Goal: Navigation & Orientation: Understand site structure

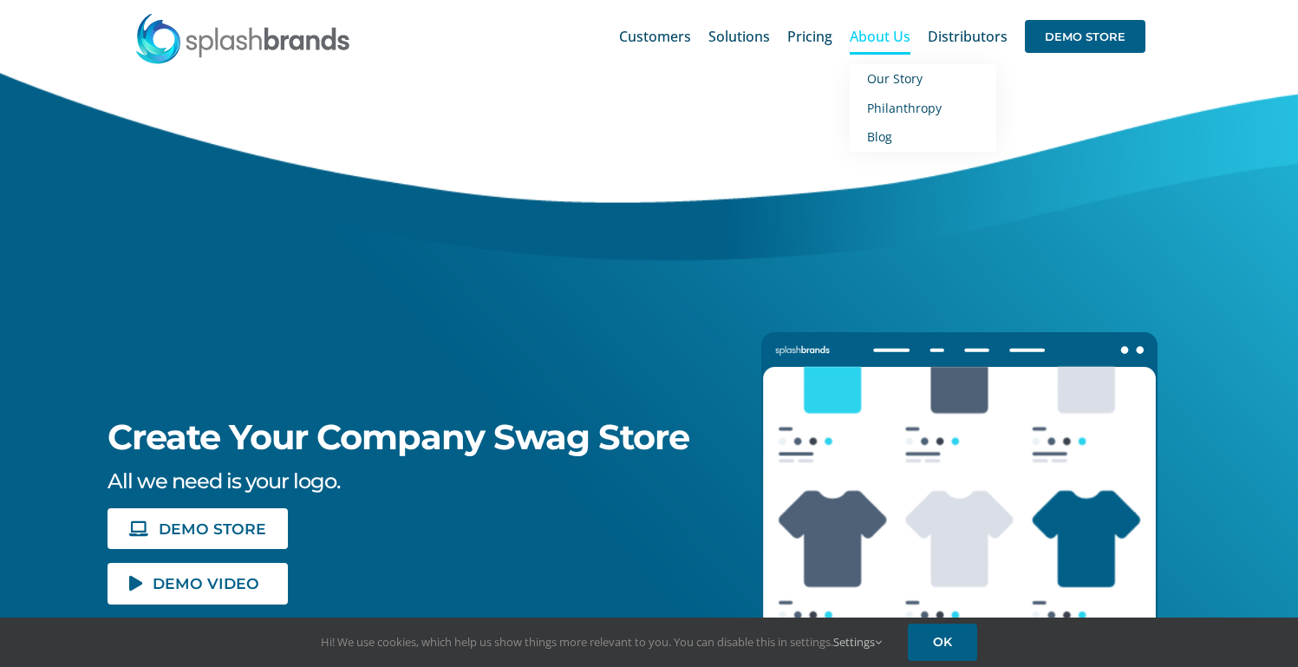
click at [889, 39] on span "About Us" at bounding box center [880, 36] width 61 height 14
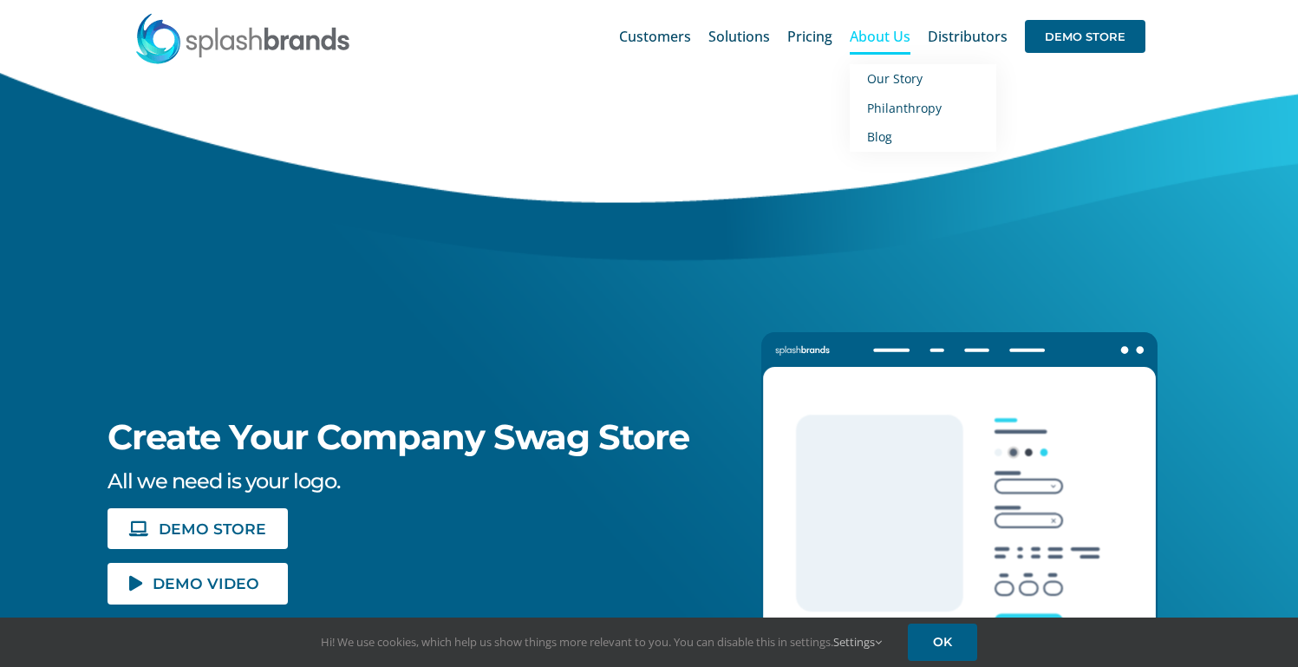
click at [884, 32] on span "About Us" at bounding box center [880, 36] width 61 height 14
click at [898, 76] on span "Our Story" at bounding box center [894, 78] width 55 height 16
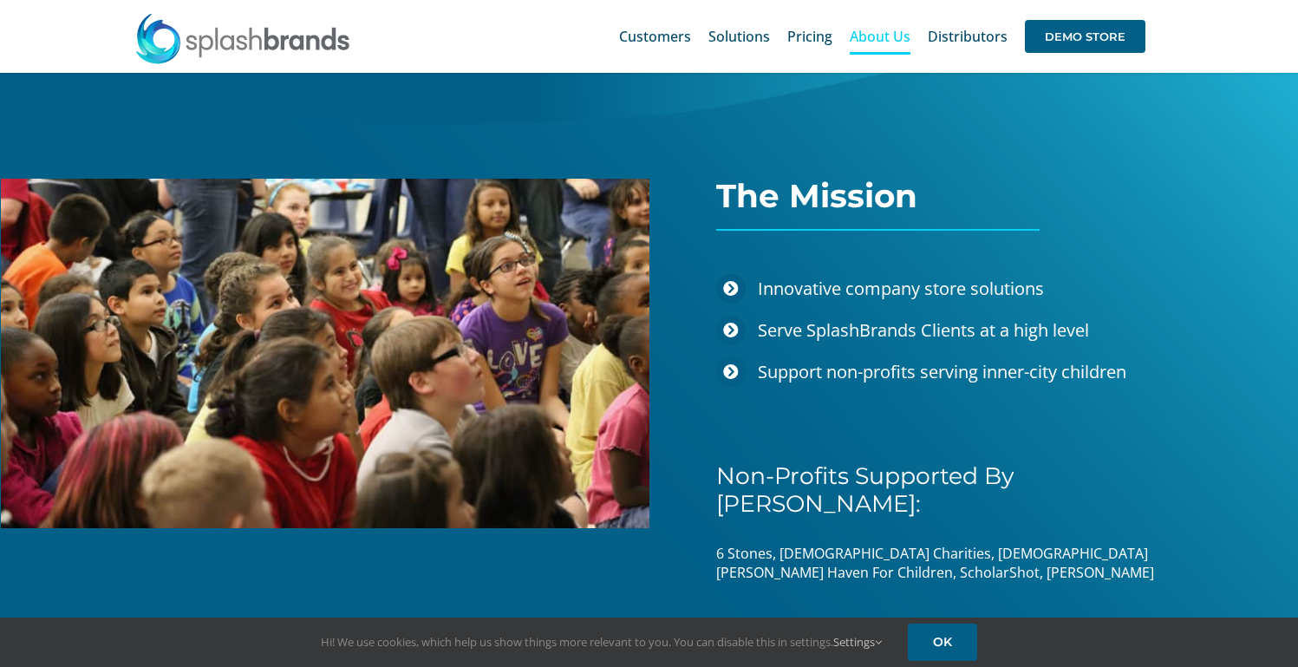
scroll to position [2306, 0]
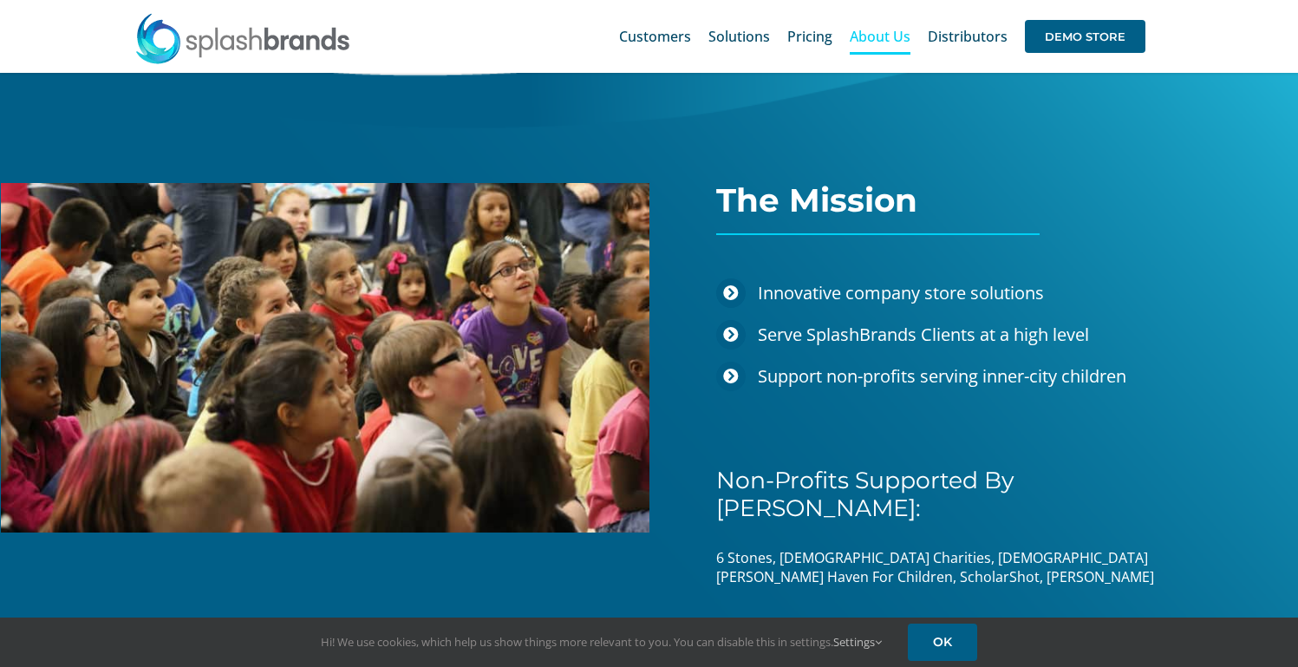
click at [750, 287] on li "Innovative company store solutions" at bounding box center [964, 296] width 497 height 36
click at [732, 287] on icon at bounding box center [731, 293] width 16 height 16
click at [732, 288] on icon at bounding box center [731, 293] width 16 height 16
click at [746, 302] on li "Innovative company store solutions" at bounding box center [964, 296] width 497 height 36
click at [789, 340] on span "Serve SplashBrands Clients at a high level" at bounding box center [923, 333] width 331 height 23
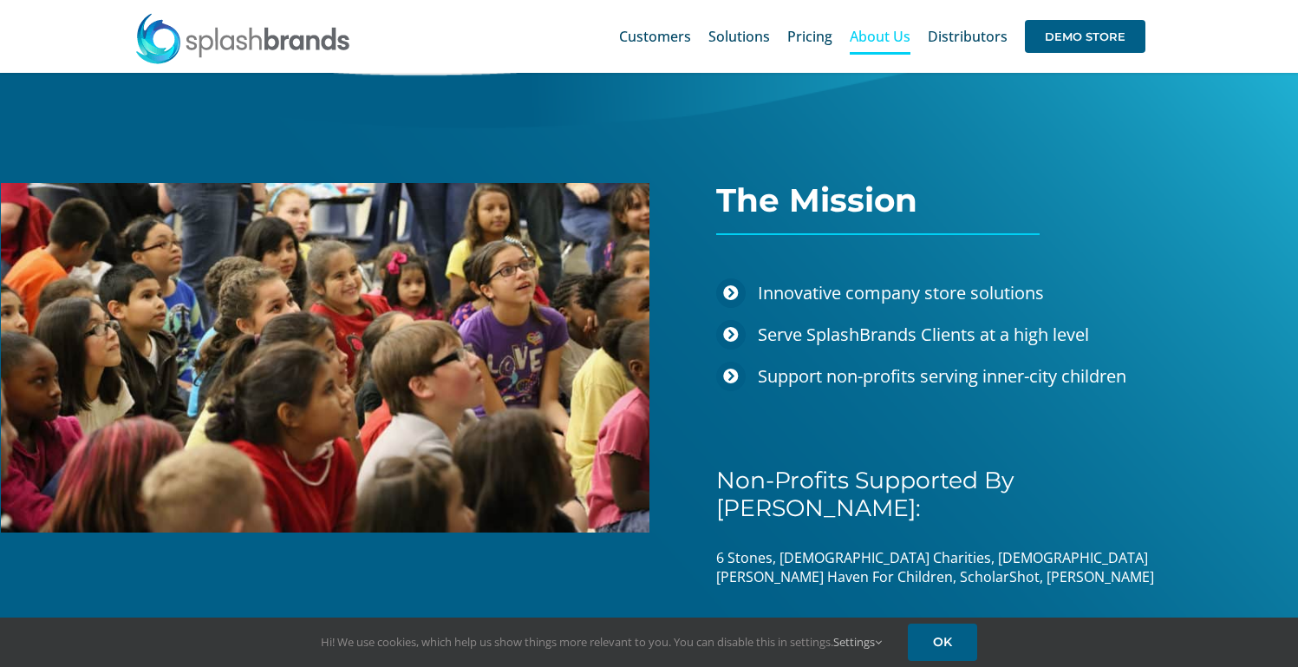
click at [795, 370] on span "Support non-profits serving inner-city children" at bounding box center [942, 375] width 368 height 23
click at [795, 371] on span "Support non-profits serving inner-city children" at bounding box center [942, 375] width 368 height 23
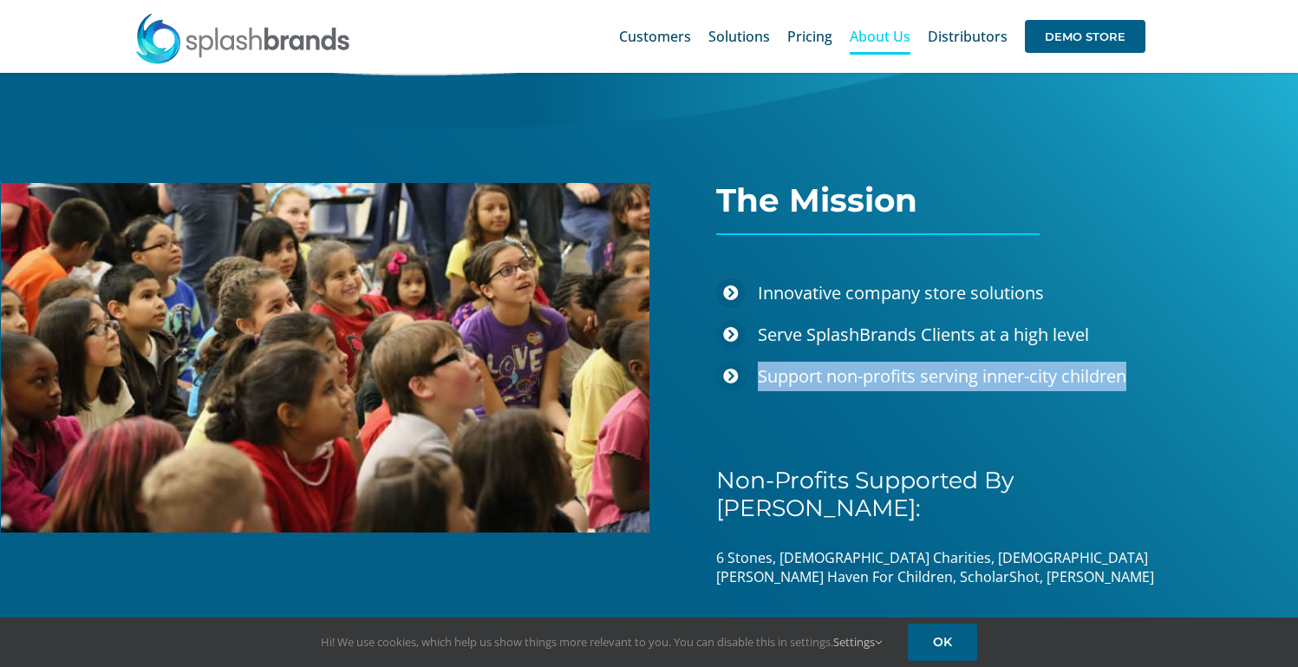
click at [795, 371] on span "Support non-profits serving inner-city children" at bounding box center [942, 375] width 368 height 23
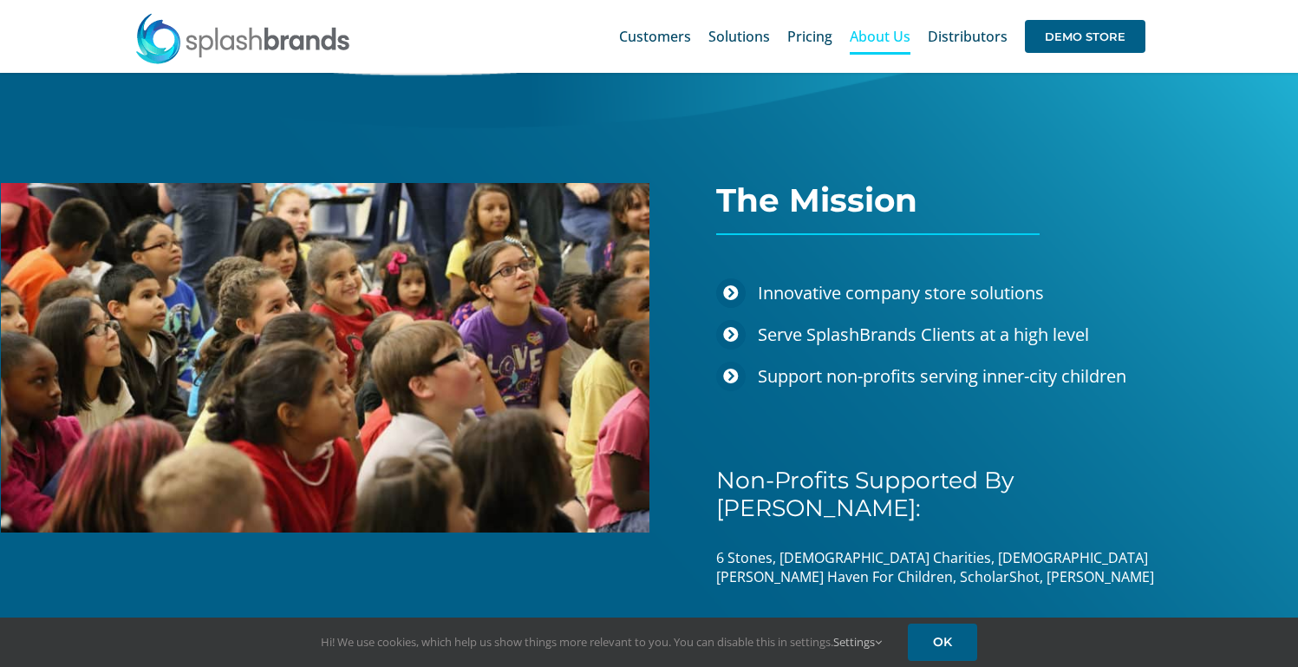
click at [735, 376] on icon at bounding box center [731, 376] width 16 height 16
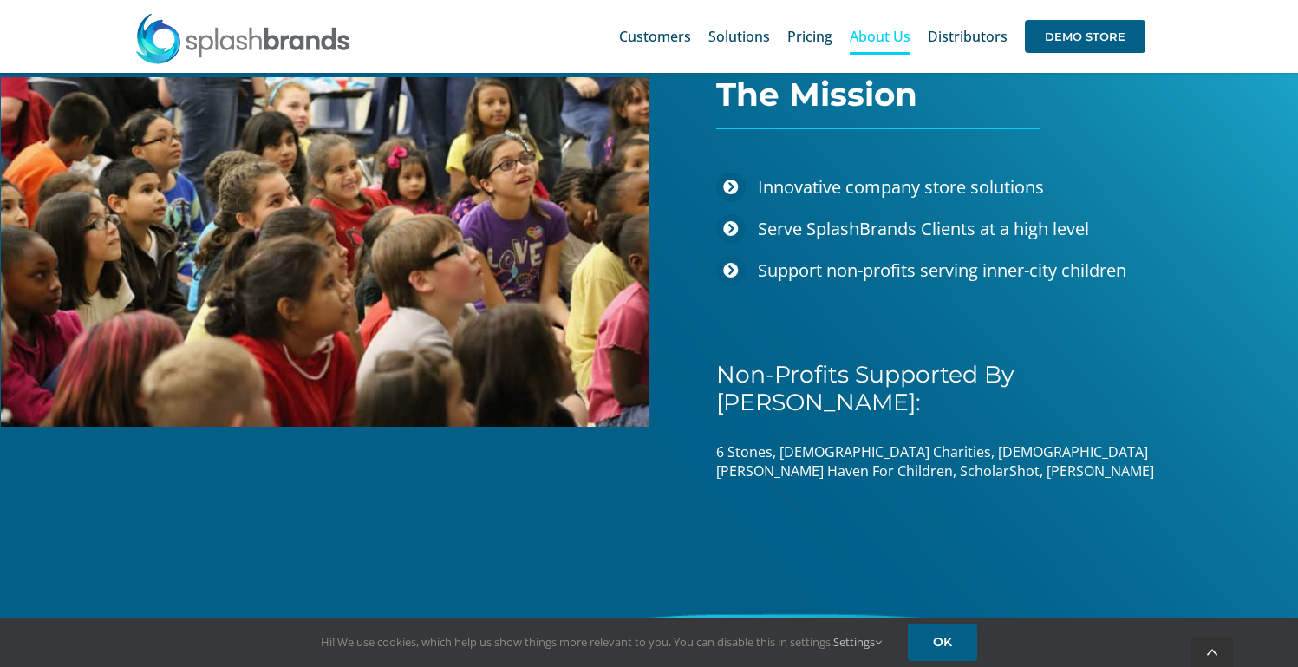
scroll to position [2413, 0]
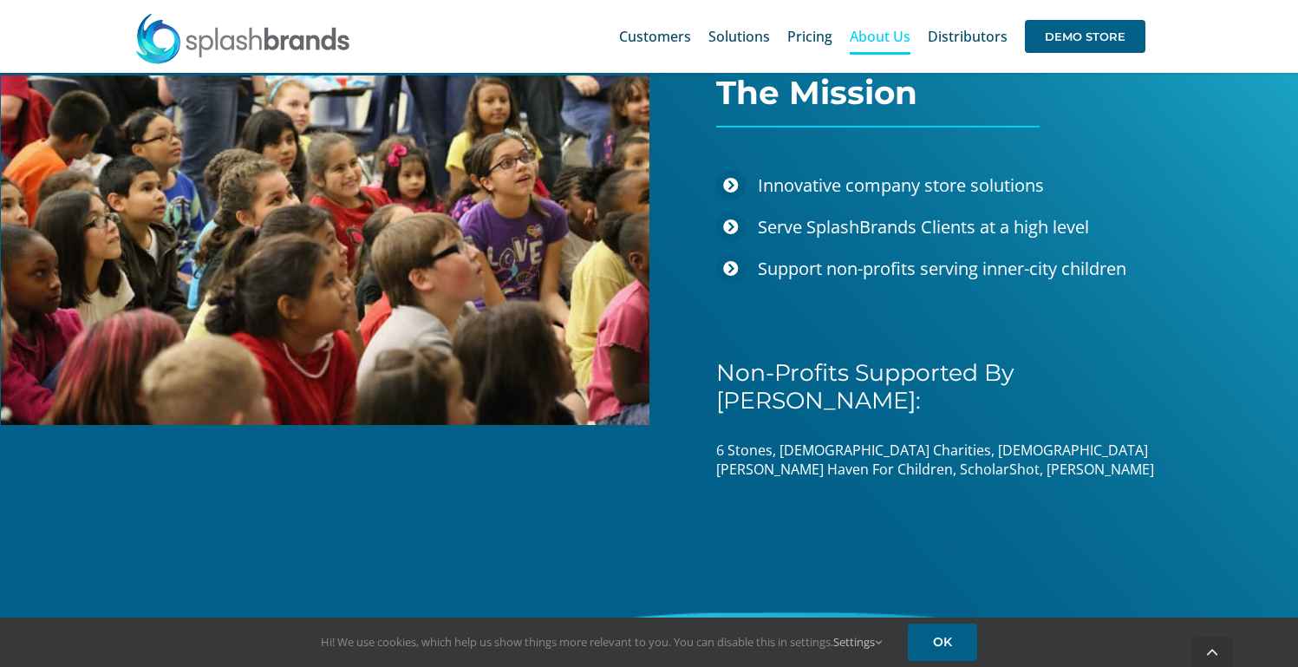
click at [1154, 440] on span "6 Stones, Catholic Charities, Christ’s Haven For Children, ScholarShot, Vogel A…" at bounding box center [935, 459] width 438 height 38
drag, startPoint x: 900, startPoint y: 419, endPoint x: 1073, endPoint y: 412, distance: 173.5
click at [1073, 412] on div "The Mission Innovative company store solutions Serve SplashBrands Clients at a …" at bounding box center [986, 173] width 540 height 647
click at [657, 420] on div at bounding box center [345, 137] width 742 height 575
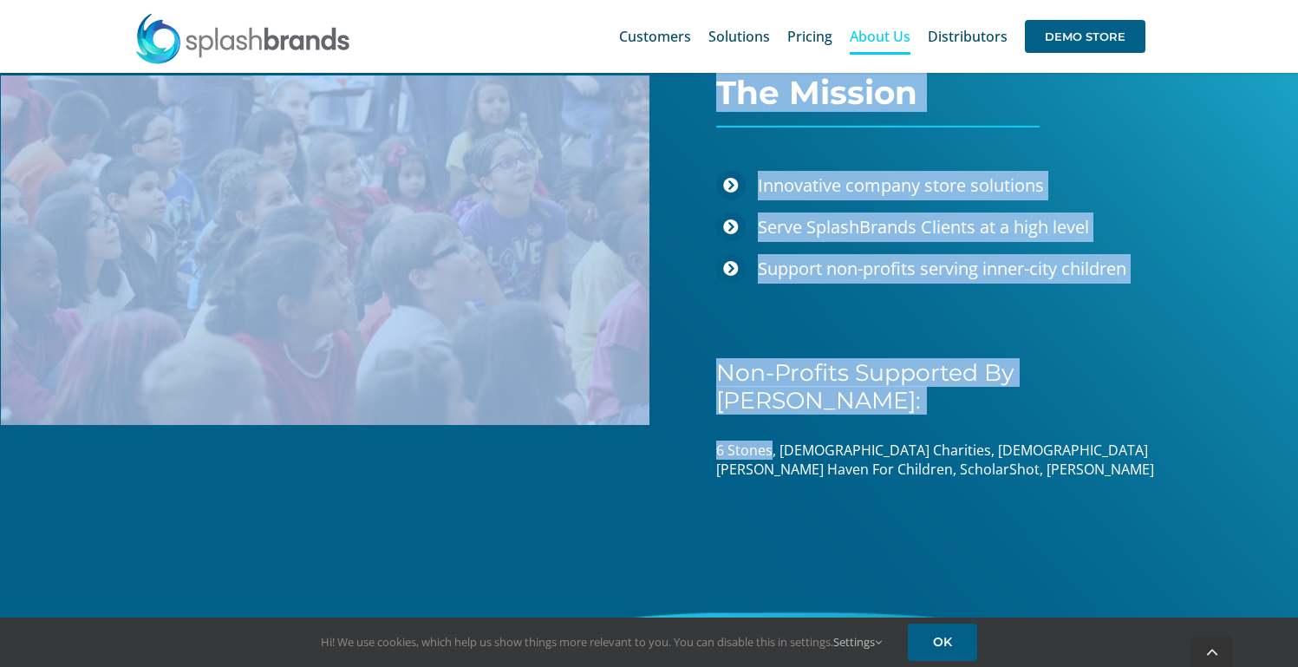
drag, startPoint x: 707, startPoint y: 418, endPoint x: 769, endPoint y: 419, distance: 62.4
click at [769, 419] on div "The Mission Innovative company store solutions Serve SplashBrands Clients at a …" at bounding box center [649, 318] width 1350 height 936
click at [769, 440] on span "6 Stones, Catholic Charities, Christ’s Haven For Children, ScholarShot, Vogel A…" at bounding box center [935, 459] width 438 height 38
drag, startPoint x: 769, startPoint y: 419, endPoint x: 689, endPoint y: 418, distance: 79.8
click at [689, 418] on div "The Mission Innovative company store solutions Serve SplashBrands Clients at a …" at bounding box center [649, 318] width 1350 height 936
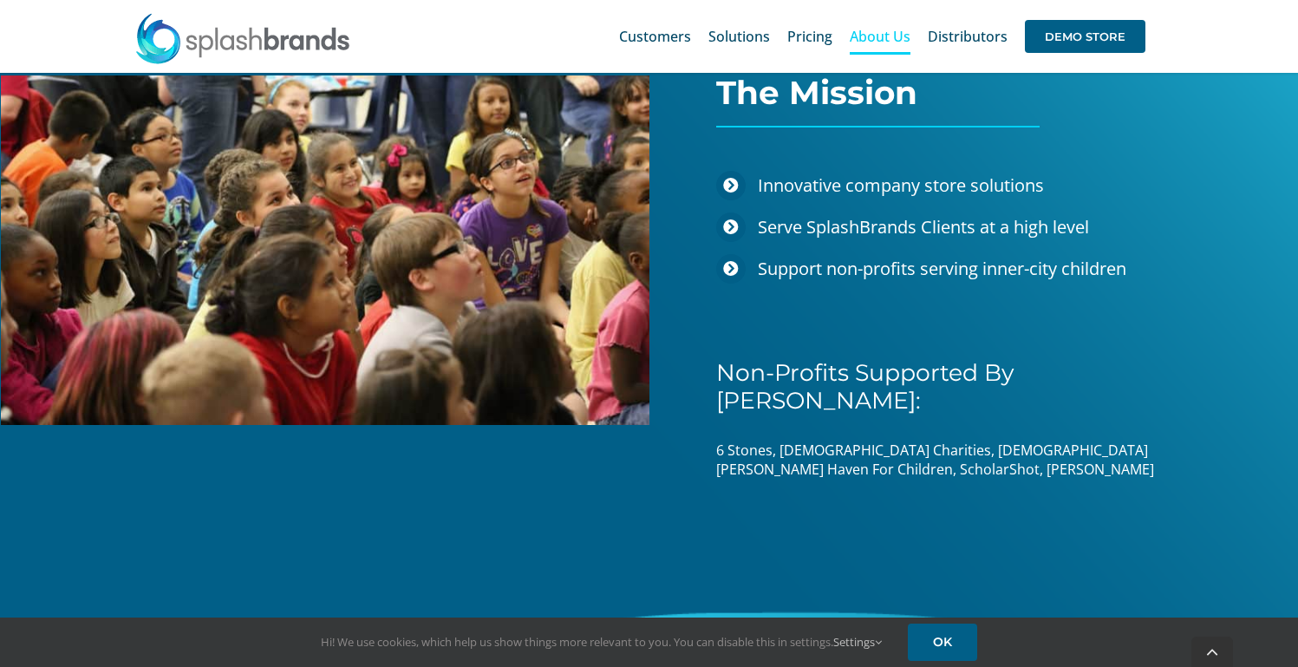
click at [730, 440] on span "6 Stones, Catholic Charities, Christ’s Haven For Children, ScholarShot, Vogel A…" at bounding box center [935, 459] width 438 height 38
drag, startPoint x: 771, startPoint y: 422, endPoint x: 720, endPoint y: 426, distance: 51.3
click at [720, 440] on span "6 Stones, Catholic Charities, Christ’s Haven For Children, ScholarShot, Vogel A…" at bounding box center [935, 459] width 438 height 38
copy span "6 Stones"
click at [795, 440] on span "6 Stones, Catholic Charities, Christ’s Haven For Children, ScholarShot, Vogel A…" at bounding box center [935, 459] width 438 height 38
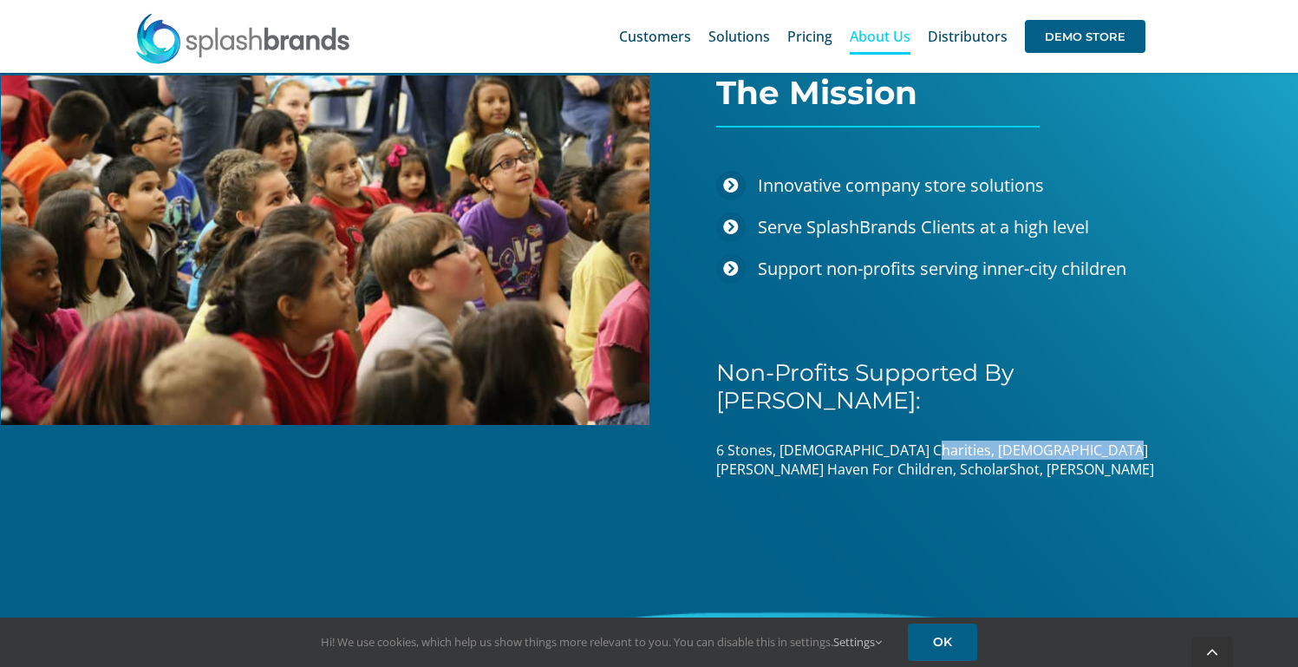
drag, startPoint x: 902, startPoint y: 422, endPoint x: 1073, endPoint y: 422, distance: 171.6
click at [1073, 440] on span "6 Stones, Catholic Charities, Christ’s Haven For Children, ScholarShot, Vogel A…" at bounding box center [935, 459] width 438 height 38
copy span "Christ’s Haven For Children"
click at [1002, 440] on p "6 Stones, Catholic Charities, Christ’s Haven For Children, ScholarShot, Vogel A…" at bounding box center [964, 459] width 497 height 39
click at [1111, 440] on p "6 Stones, Catholic Charities, Christ’s Haven For Children, ScholarShot, Vogel A…" at bounding box center [964, 459] width 497 height 39
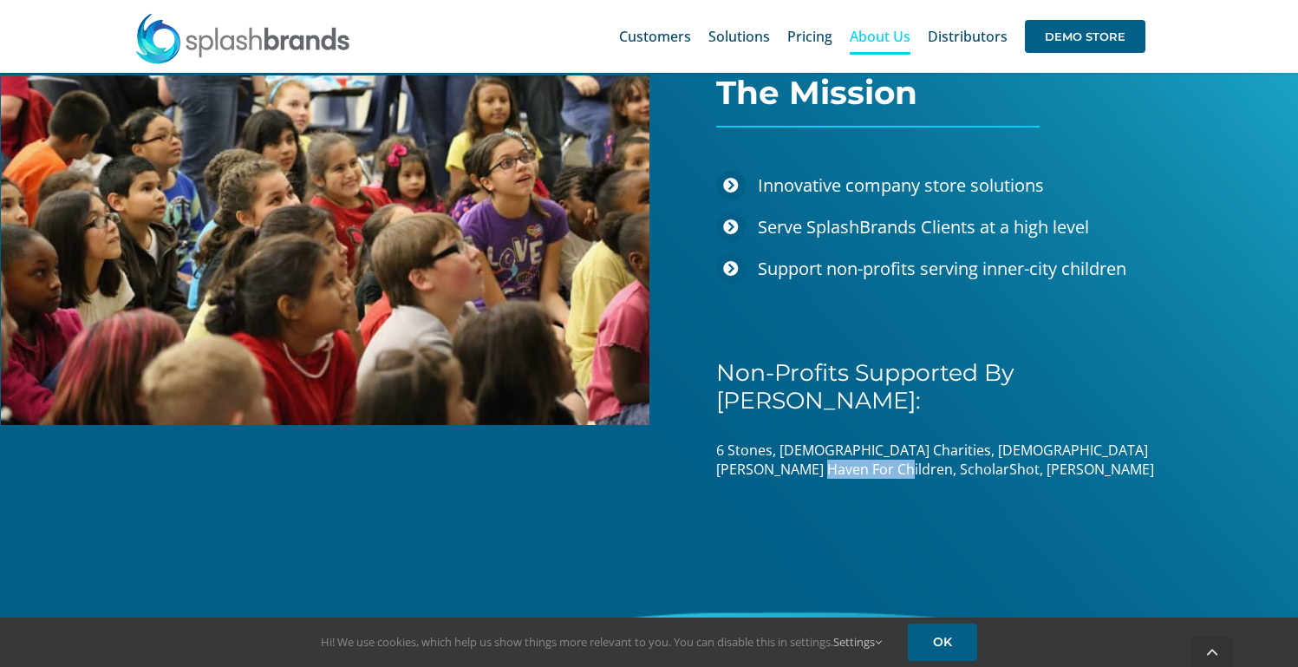
drag, startPoint x: 1165, startPoint y: 420, endPoint x: 1177, endPoint y: 466, distance: 46.7
click at [1177, 466] on div "6 Stones, Catholic Charities, Christ’s Haven For Children, ScholarShot, Vogel A…" at bounding box center [964, 468] width 497 height 56
copy span "Vogel Alcove"
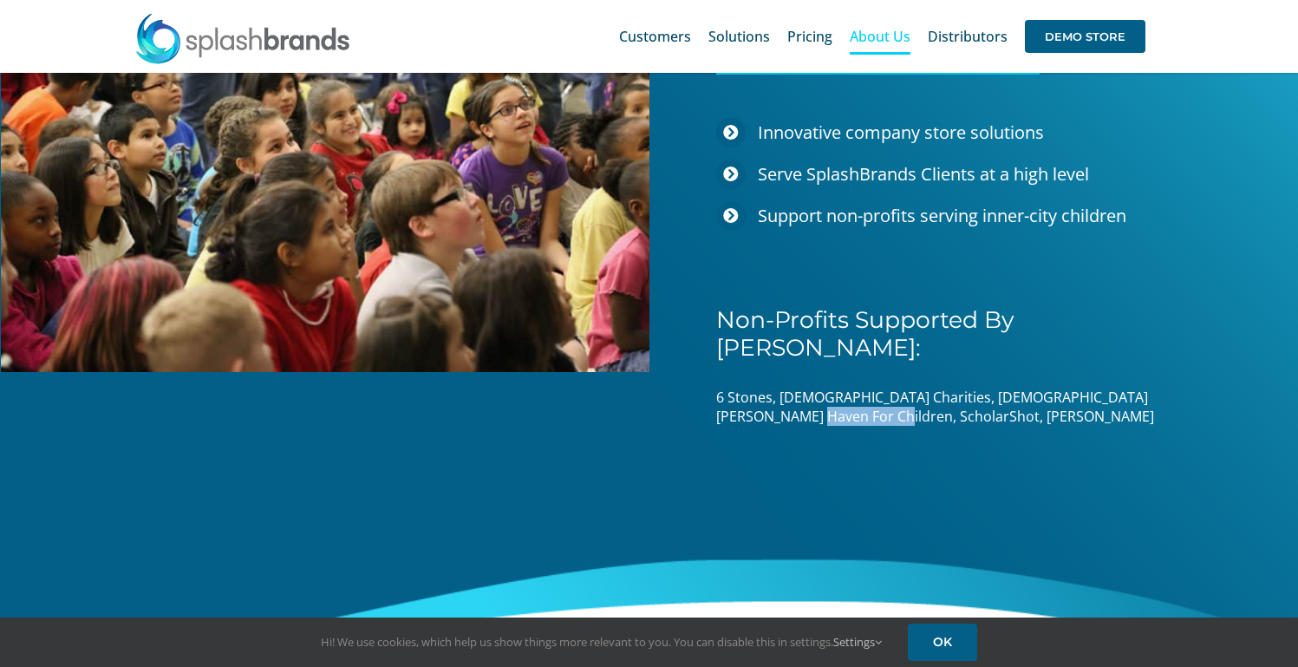
scroll to position [2338, 0]
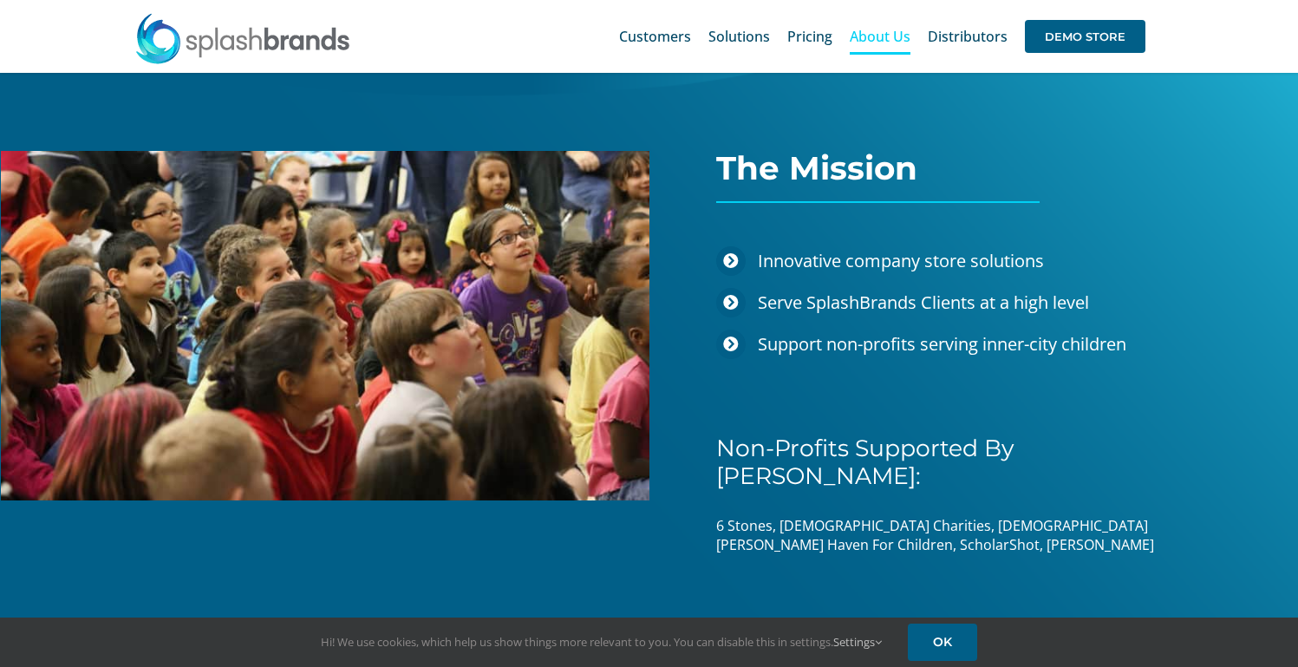
click at [787, 455] on span "Non-Profits Supported By SplashBrands:" at bounding box center [864, 461] width 297 height 56
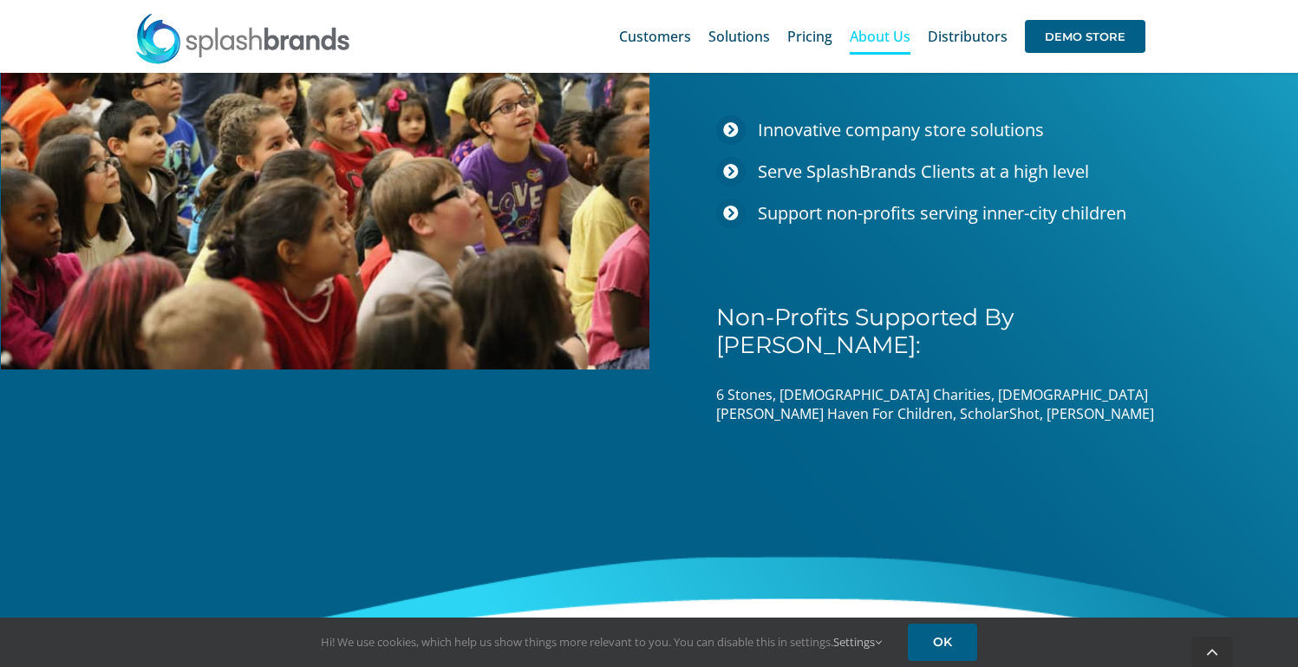
scroll to position [2832, 0]
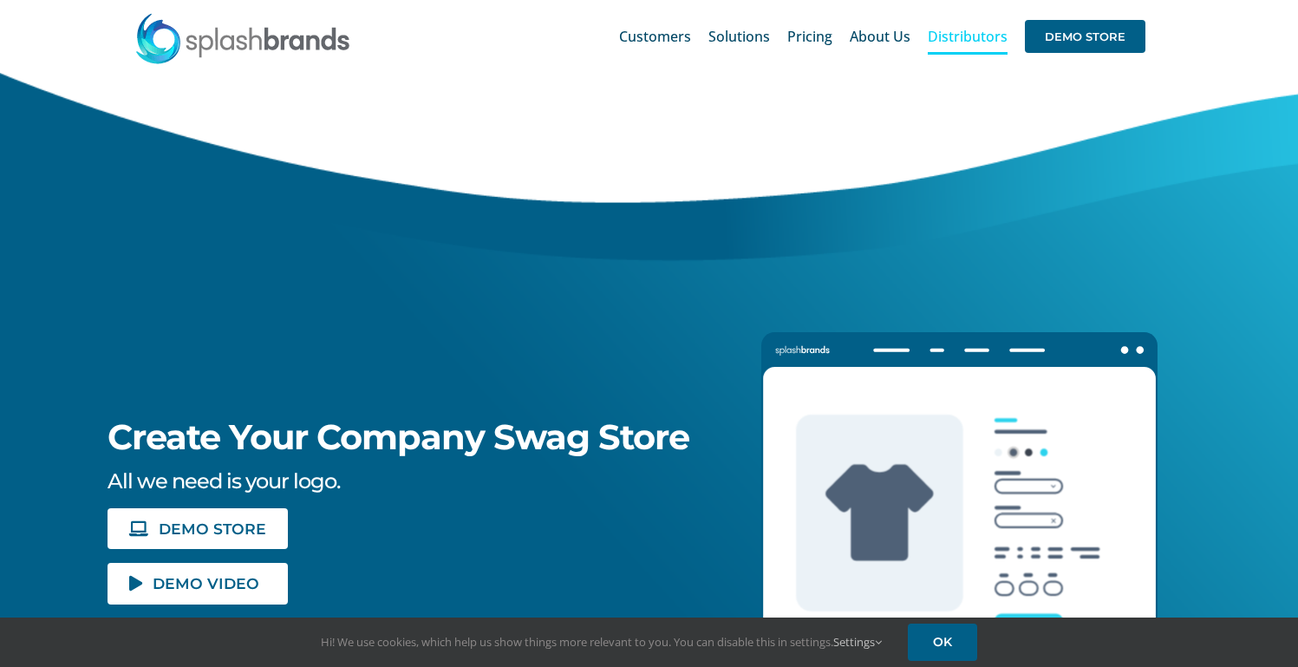
click at [967, 39] on span "Distributors" at bounding box center [968, 36] width 80 height 14
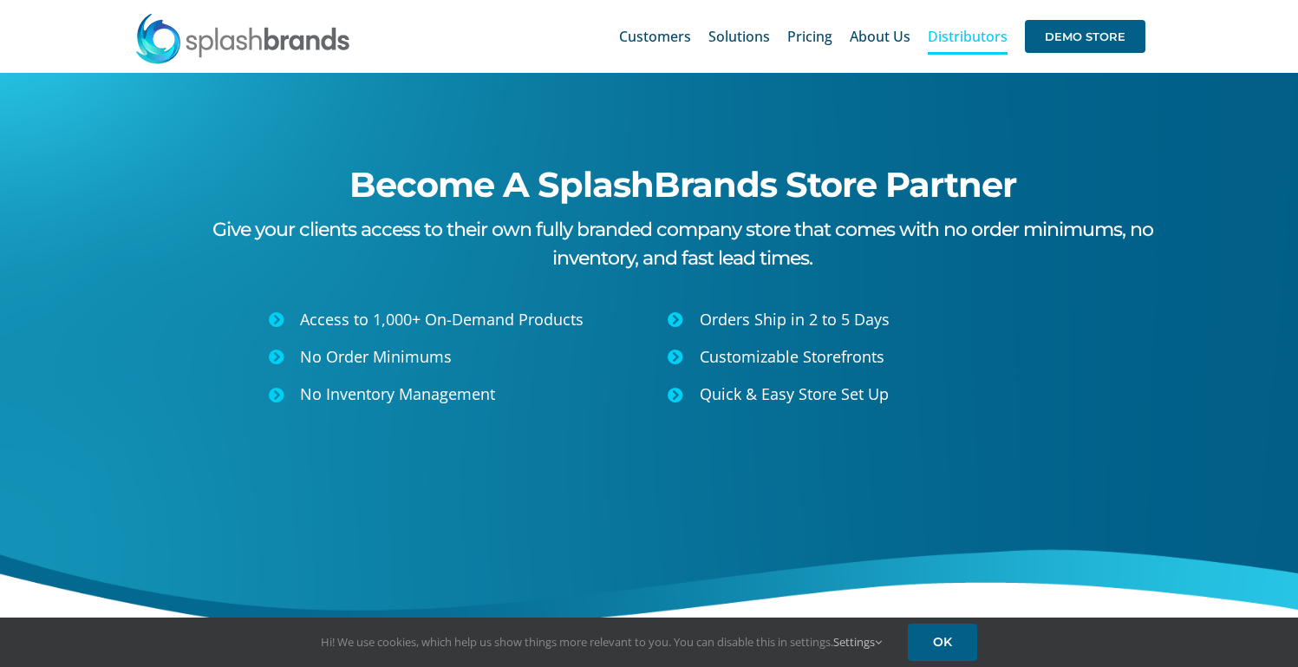
click at [318, 234] on span "Give your clients access to their own fully branded company store that comes wi…" at bounding box center [682, 244] width 941 height 52
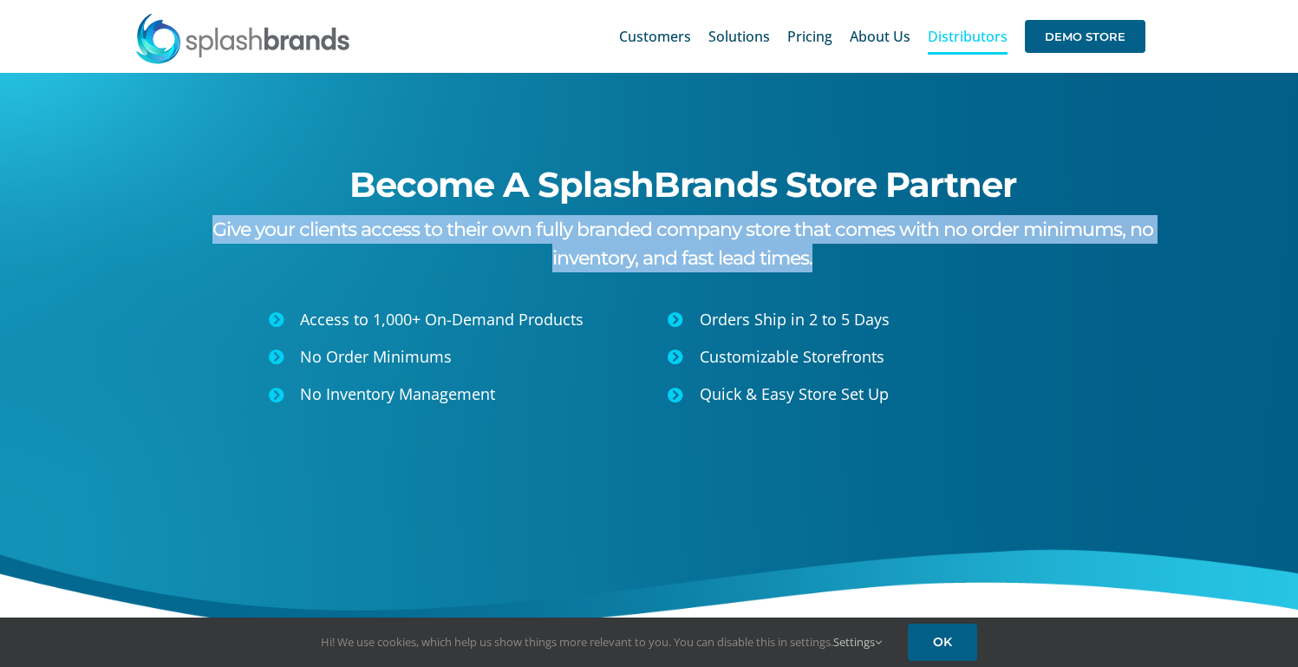
click at [318, 234] on span "Give your clients access to their own fully branded company store that comes wi…" at bounding box center [682, 244] width 941 height 52
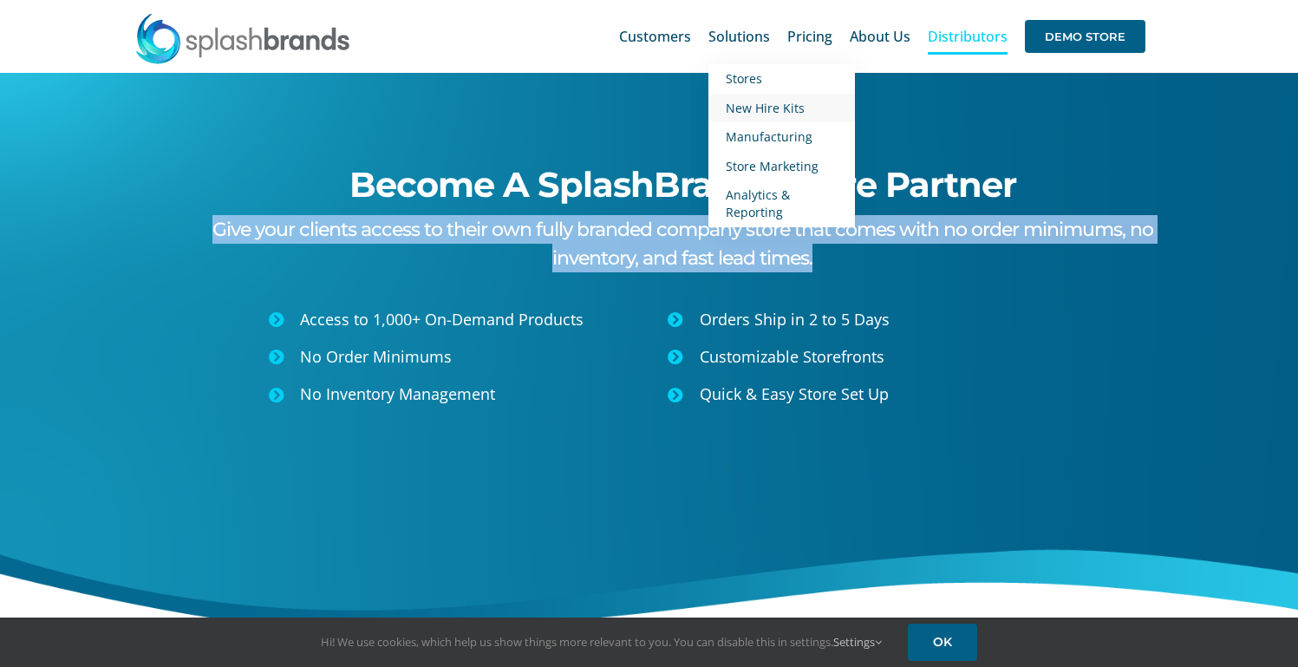
click at [771, 105] on span "New Hire Kits" at bounding box center [765, 108] width 79 height 16
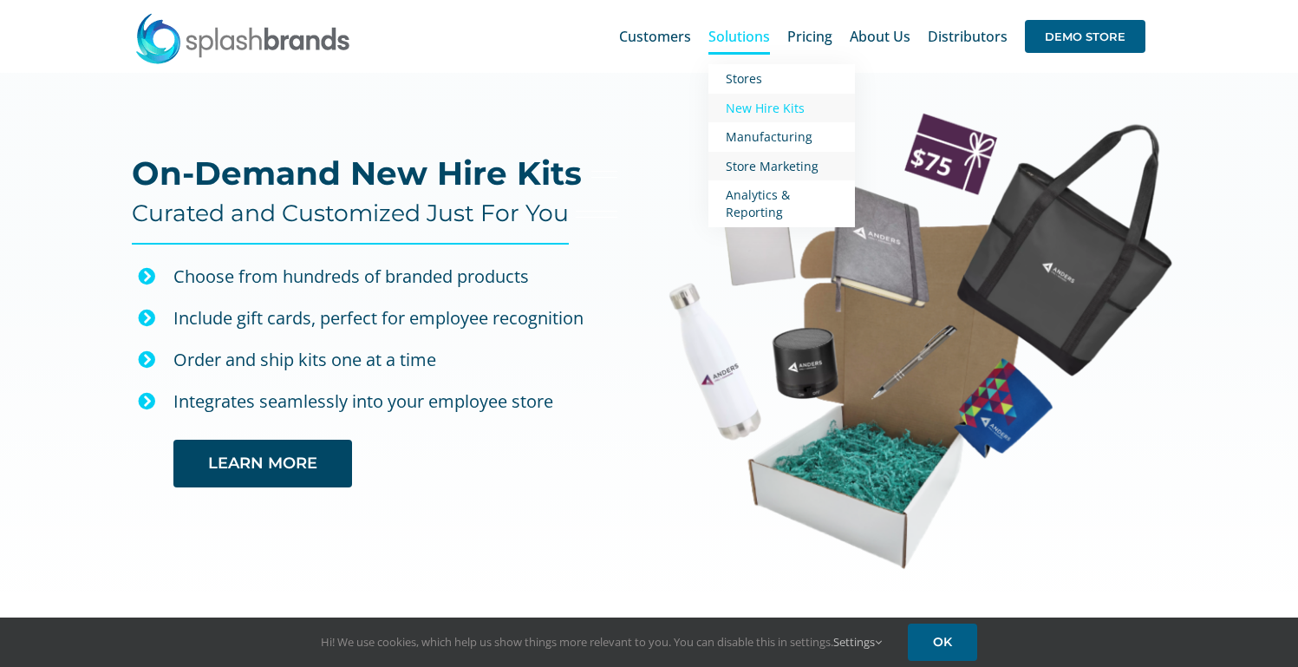
click at [785, 165] on span "Store Marketing" at bounding box center [772, 166] width 93 height 16
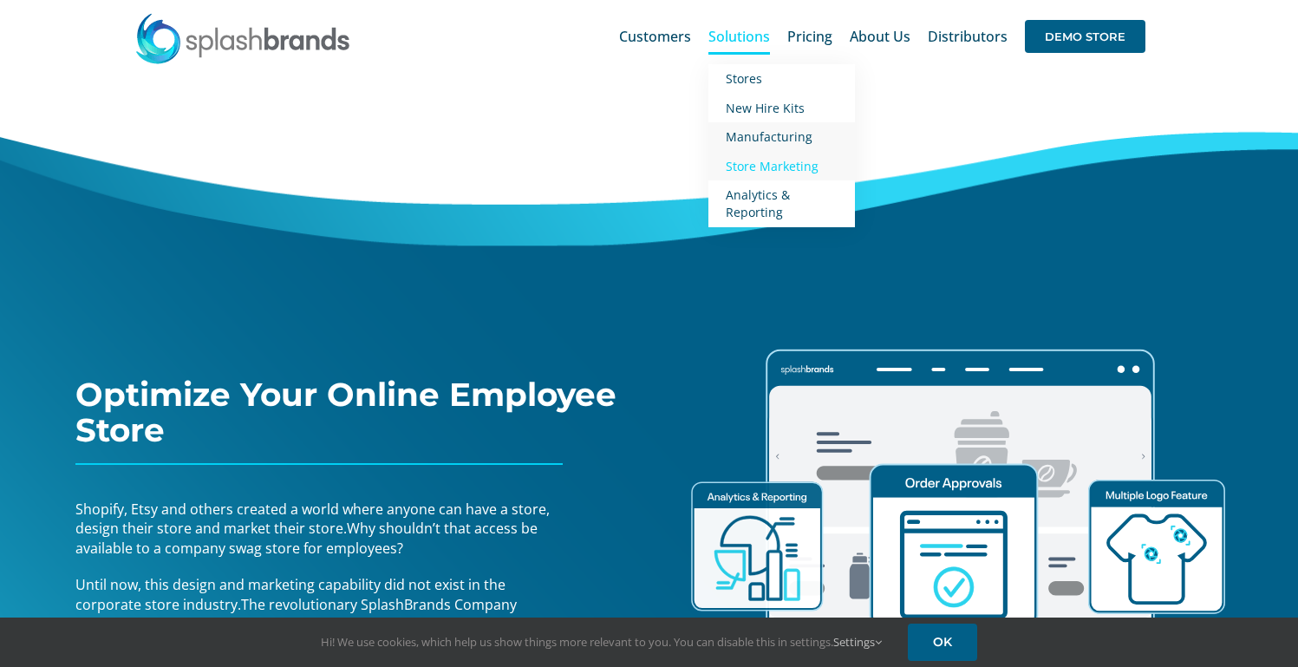
click at [795, 126] on link "Manufacturing" at bounding box center [781, 136] width 147 height 29
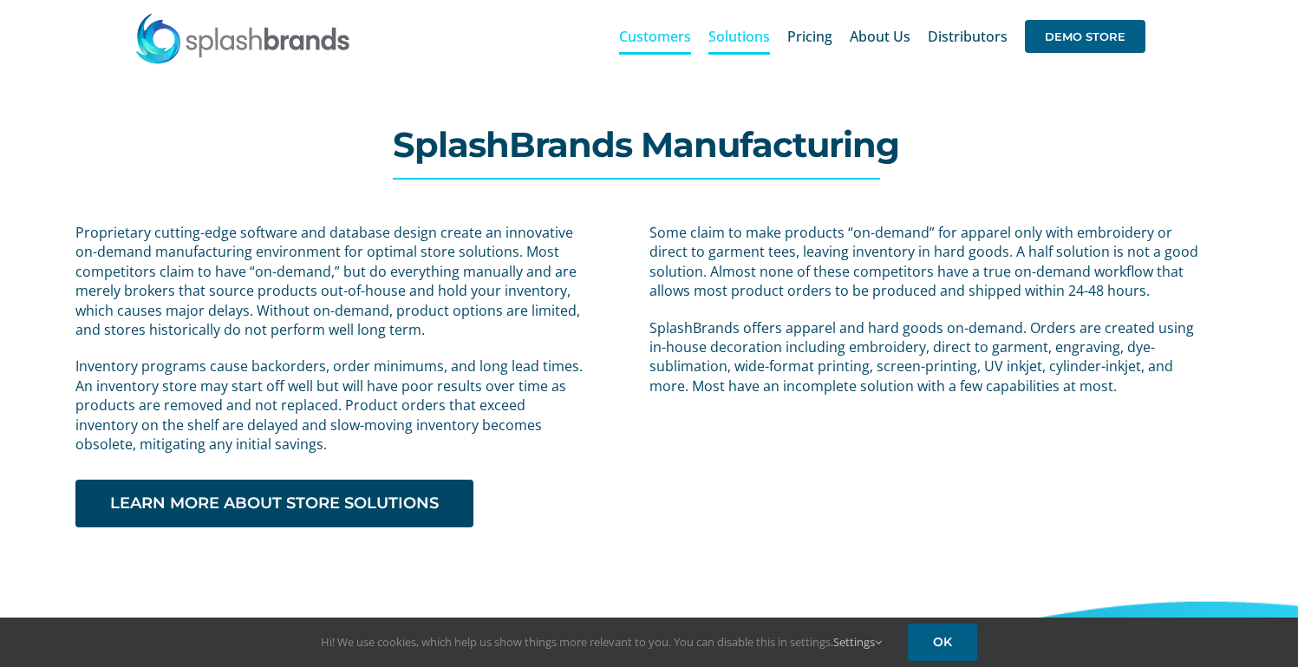
click at [678, 38] on span "Customers" at bounding box center [655, 36] width 72 height 14
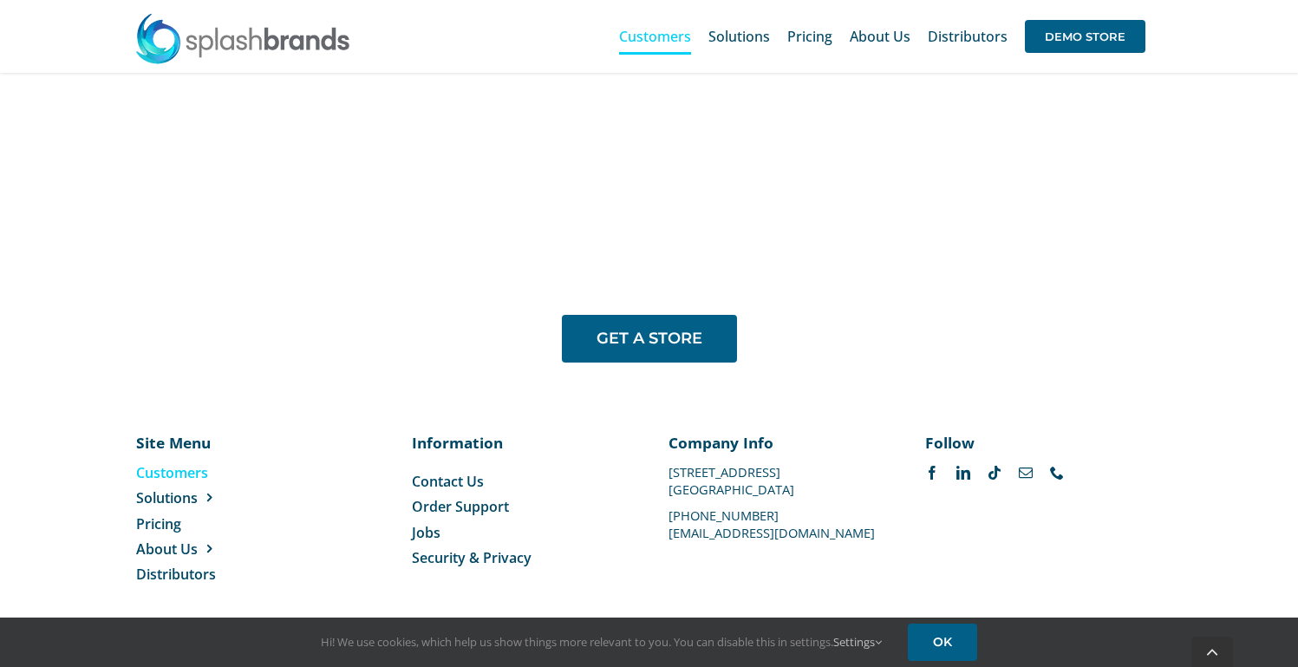
scroll to position [1404, 0]
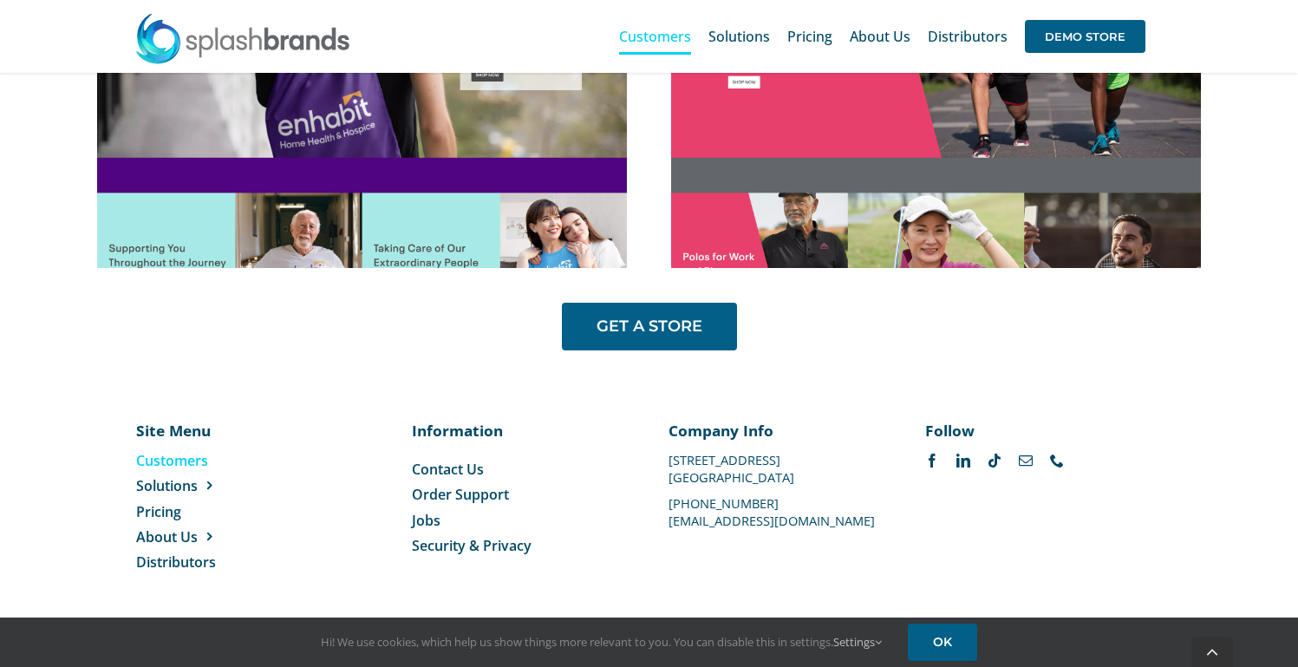
click at [459, 498] on span "Order Support" at bounding box center [460, 494] width 97 height 19
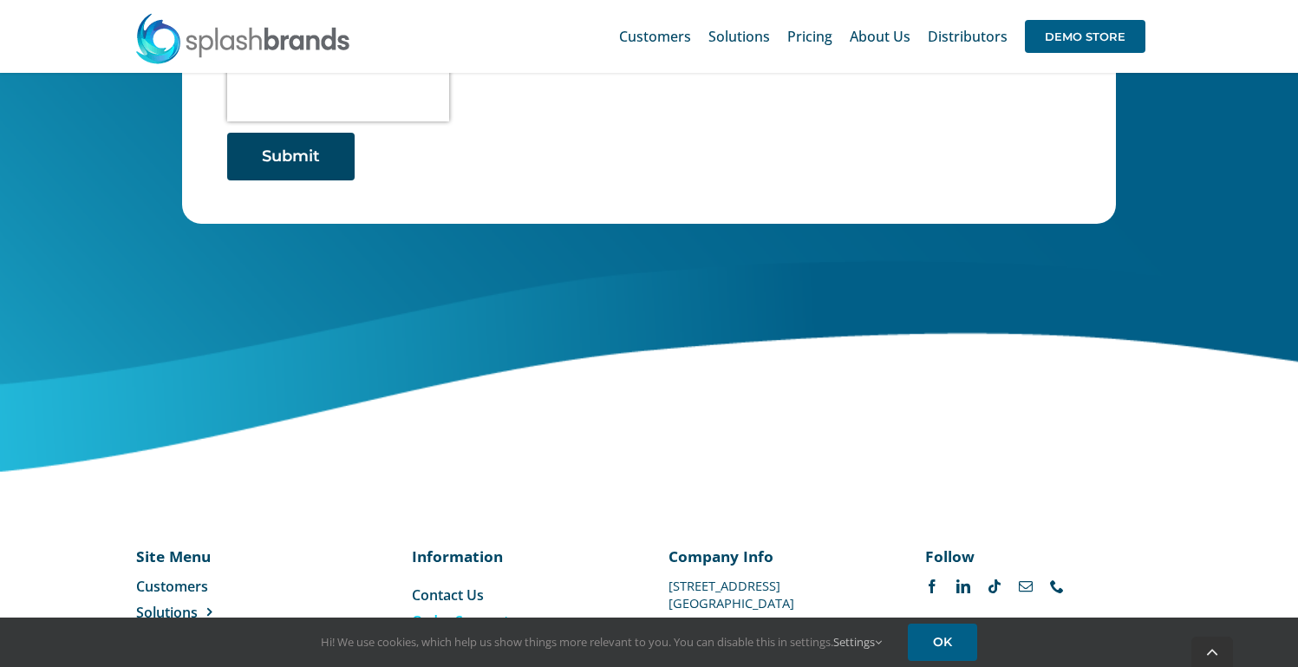
scroll to position [929, 0]
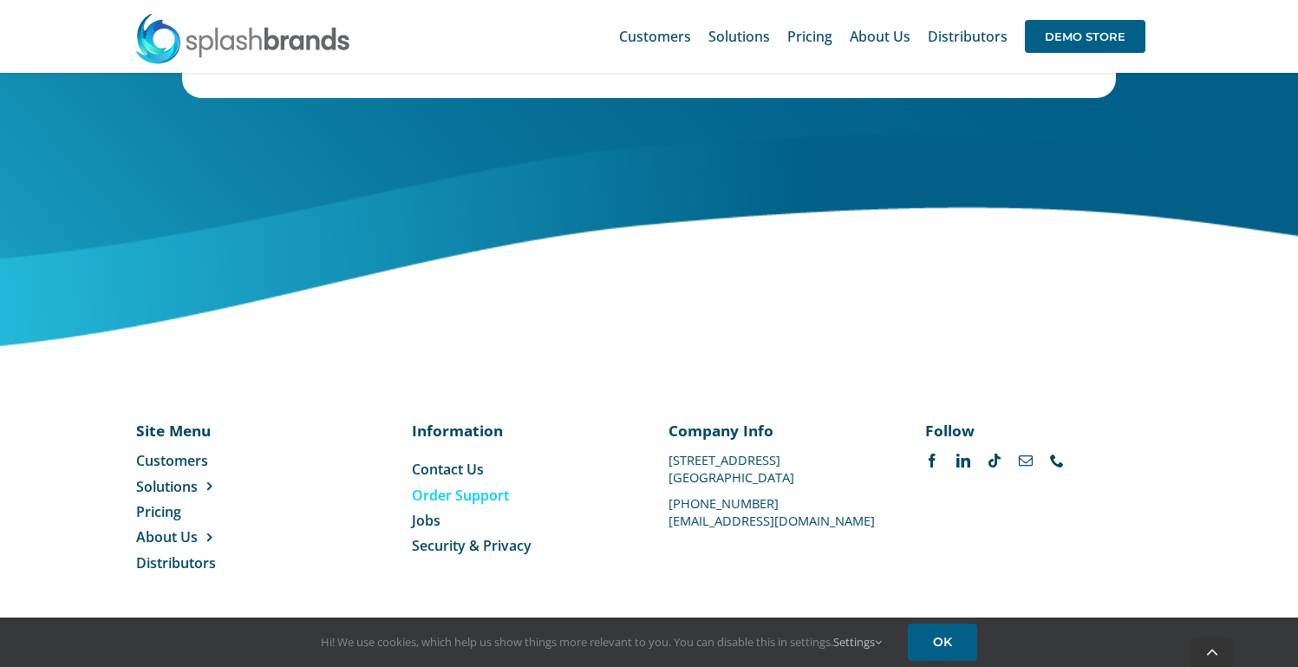
click at [181, 428] on p "Site Menu" at bounding box center [205, 430] width 139 height 21
click at [181, 455] on span "Customers" at bounding box center [172, 460] width 72 height 19
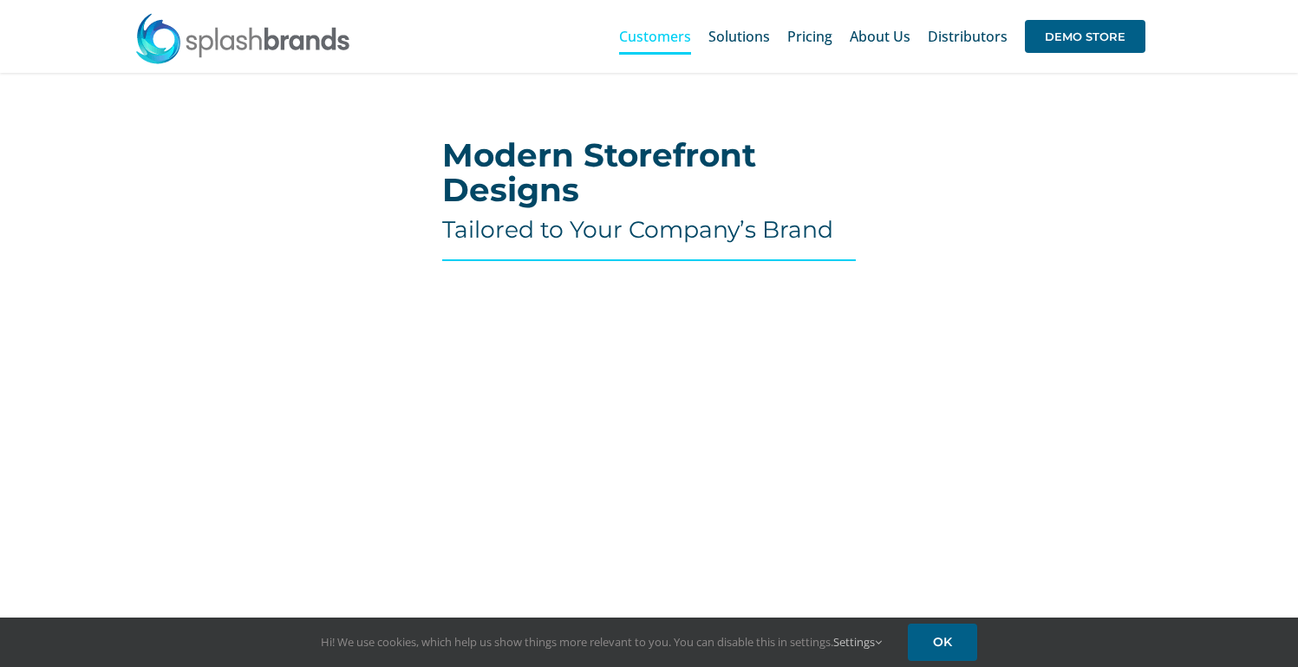
scroll to position [589, 0]
